Goal: Task Accomplishment & Management: Complete application form

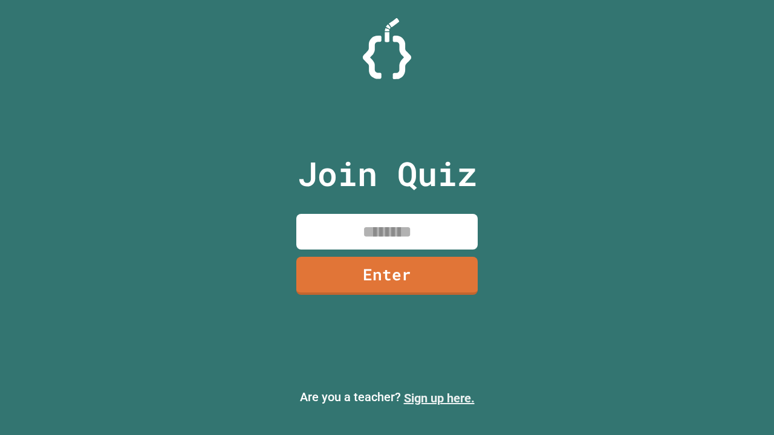
click at [439, 399] on link "Sign up here." at bounding box center [439, 398] width 71 height 15
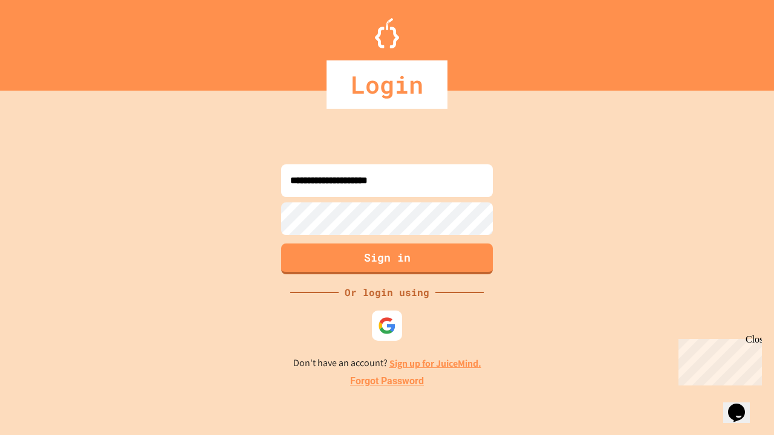
type input "**********"
